Goal: Leave review/rating: Leave review/rating

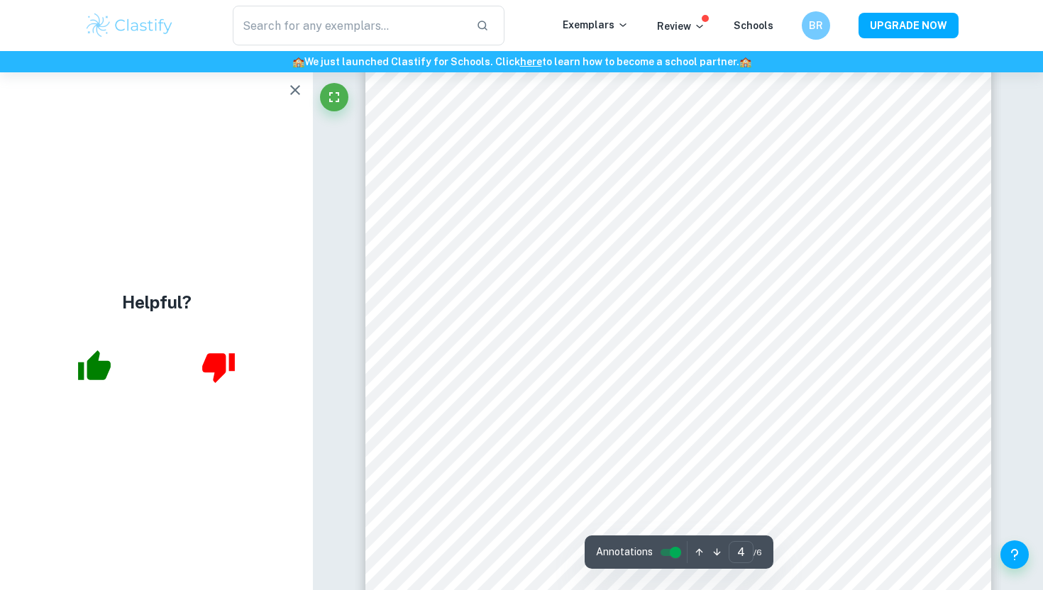
scroll to position [2961, 0]
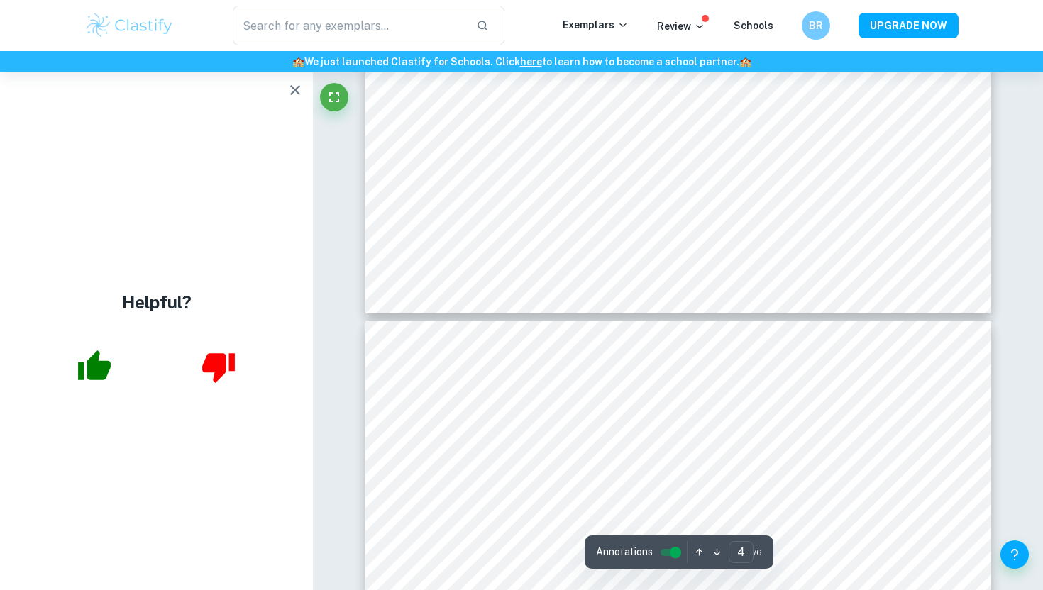
type input "5"
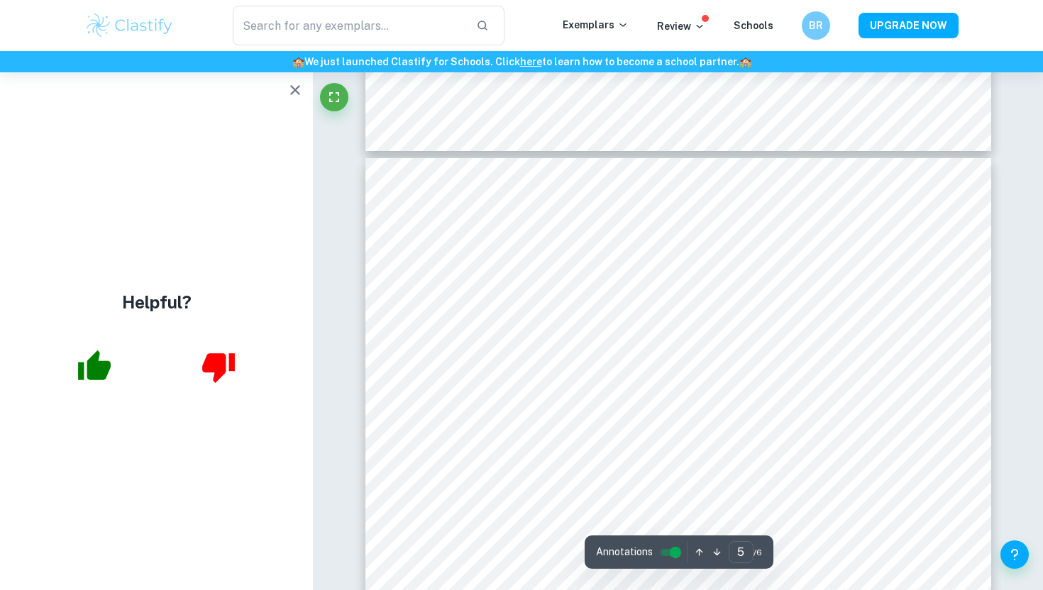
scroll to position [3473, 0]
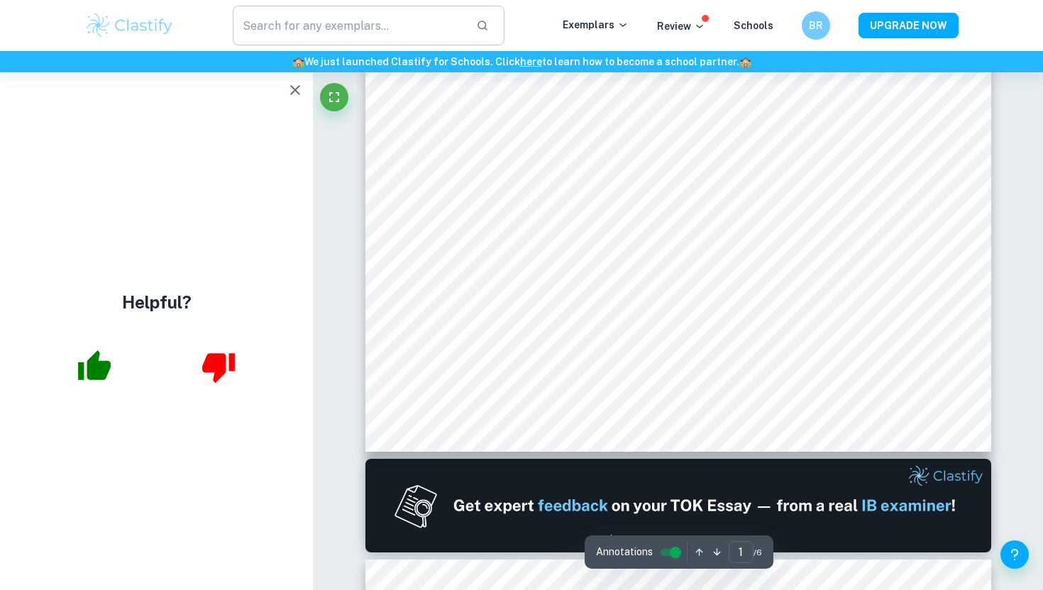
scroll to position [141, 0]
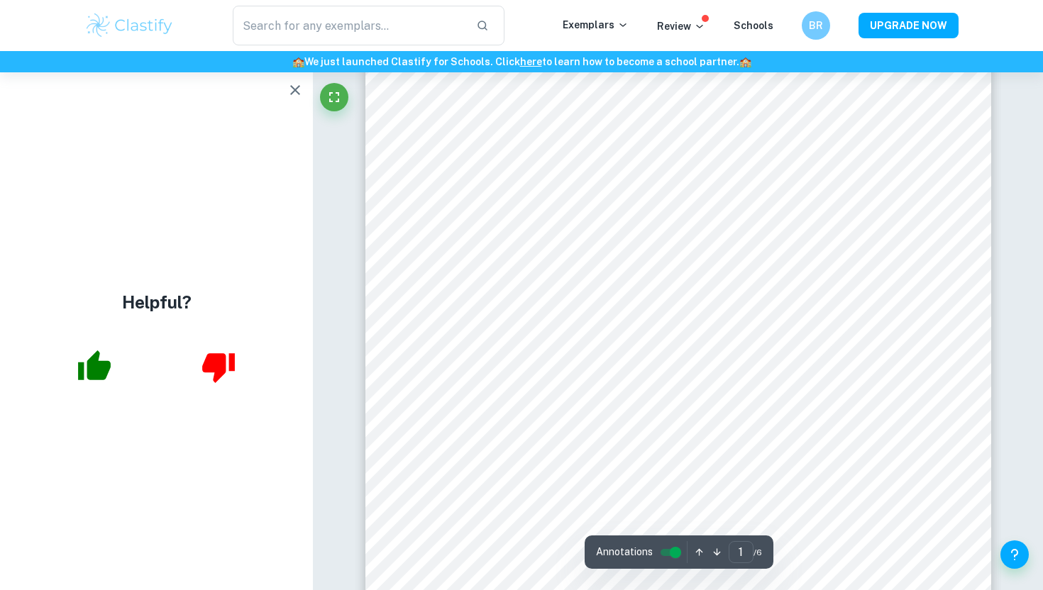
click at [289, 88] on icon "button" at bounding box center [295, 90] width 17 height 17
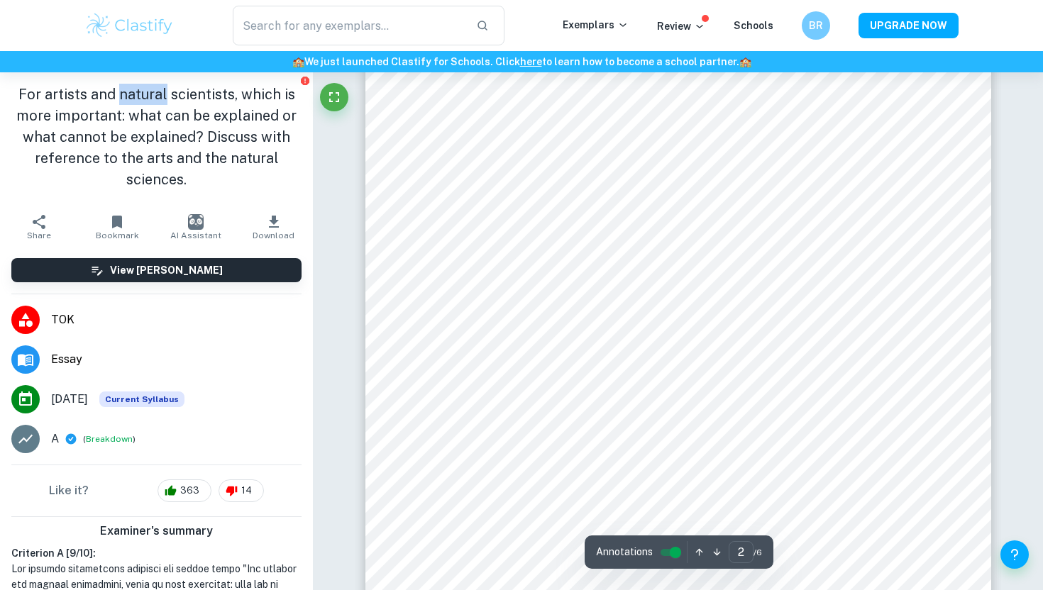
scroll to position [1220, 0]
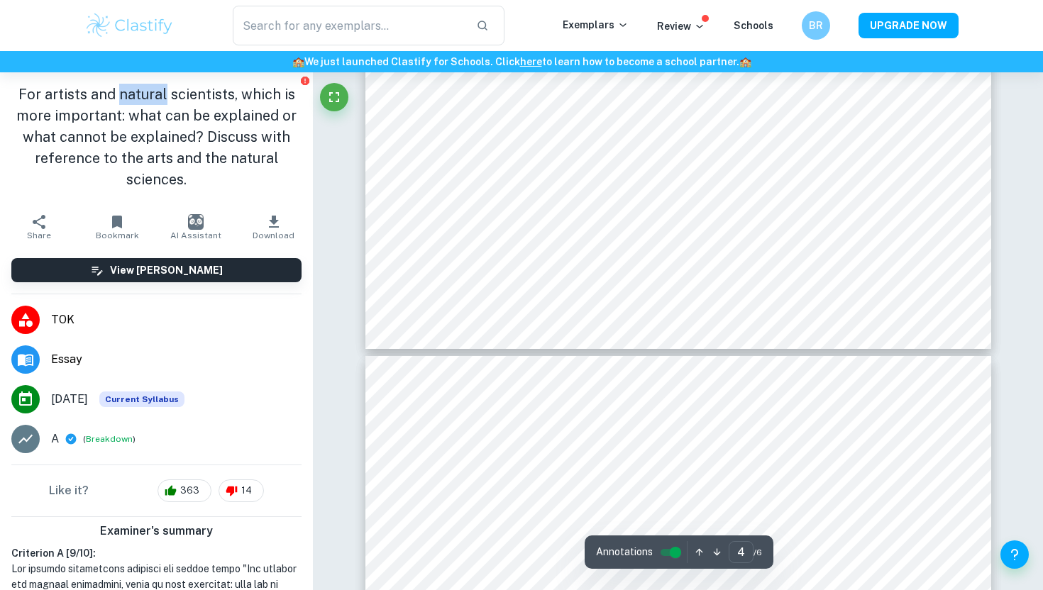
type input "5"
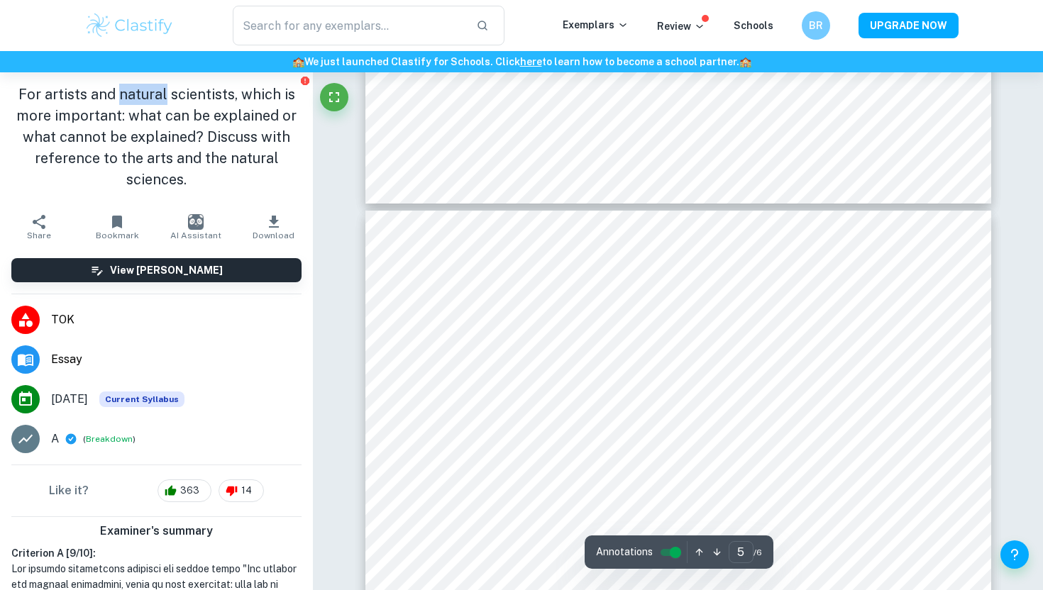
scroll to position [3375, 0]
